Goal: Navigation & Orientation: Find specific page/section

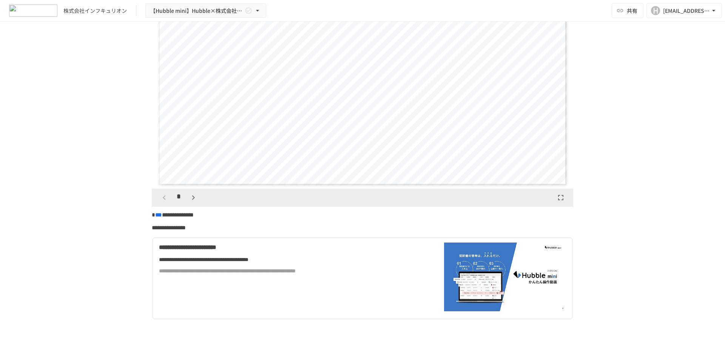
scroll to position [189, 0]
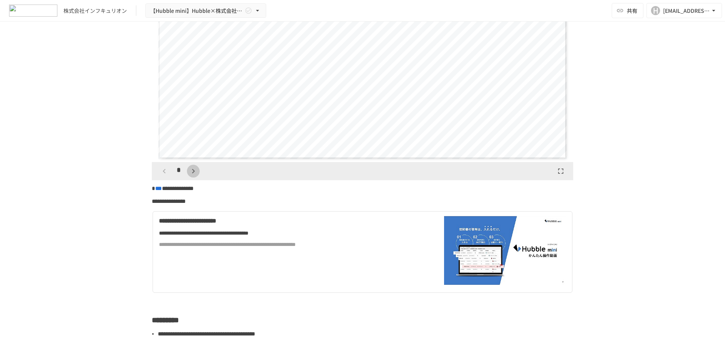
click at [189, 171] on icon "button" at bounding box center [193, 171] width 9 height 9
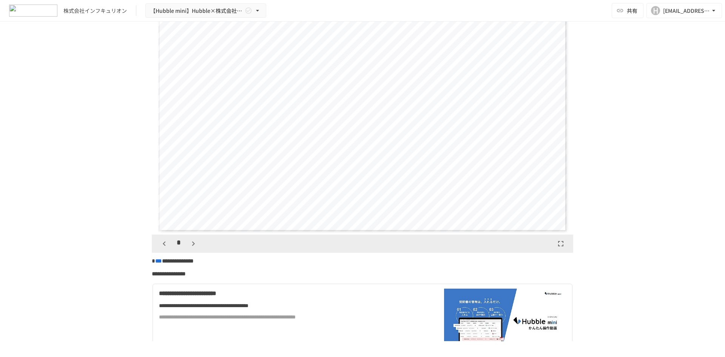
scroll to position [113, 0]
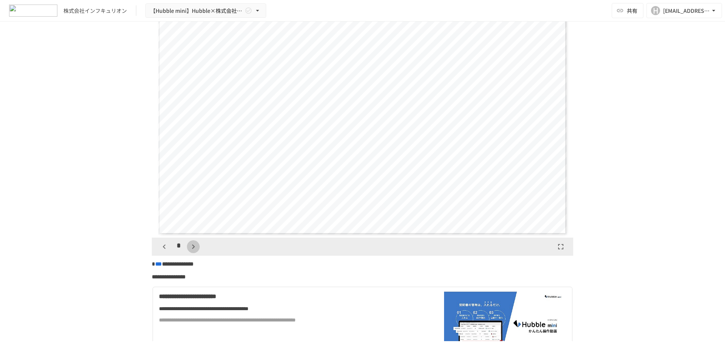
click at [193, 248] on icon "button" at bounding box center [193, 246] width 9 height 9
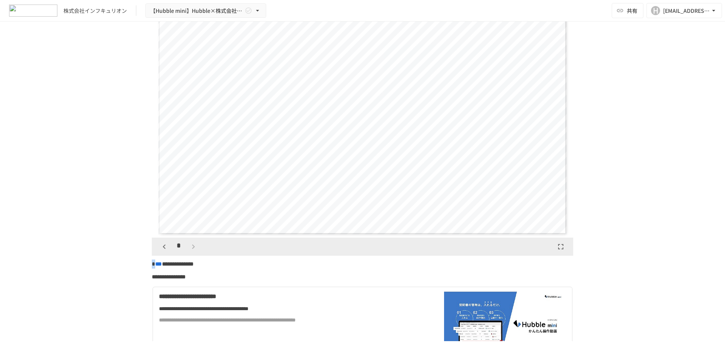
click at [193, 248] on div "*" at bounding box center [179, 246] width 42 height 13
click at [190, 248] on div "*" at bounding box center [179, 246] width 42 height 13
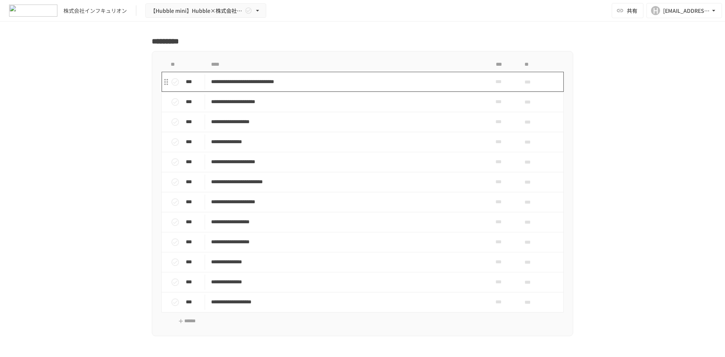
scroll to position [982, 0]
